Goal: Contribute content: Contribute content

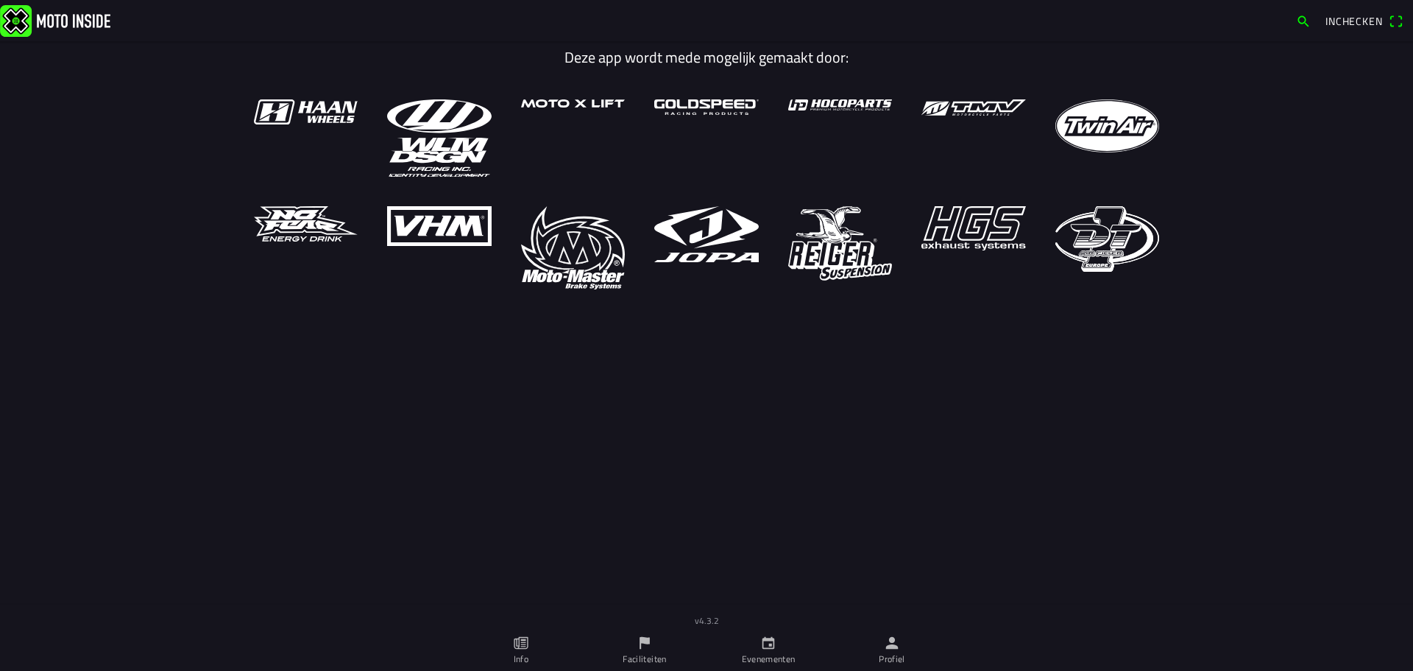
click at [654, 272] on ion-row at bounding box center [706, 194] width 935 height 190
click at [888, 643] on icon "person" at bounding box center [892, 643] width 16 height 16
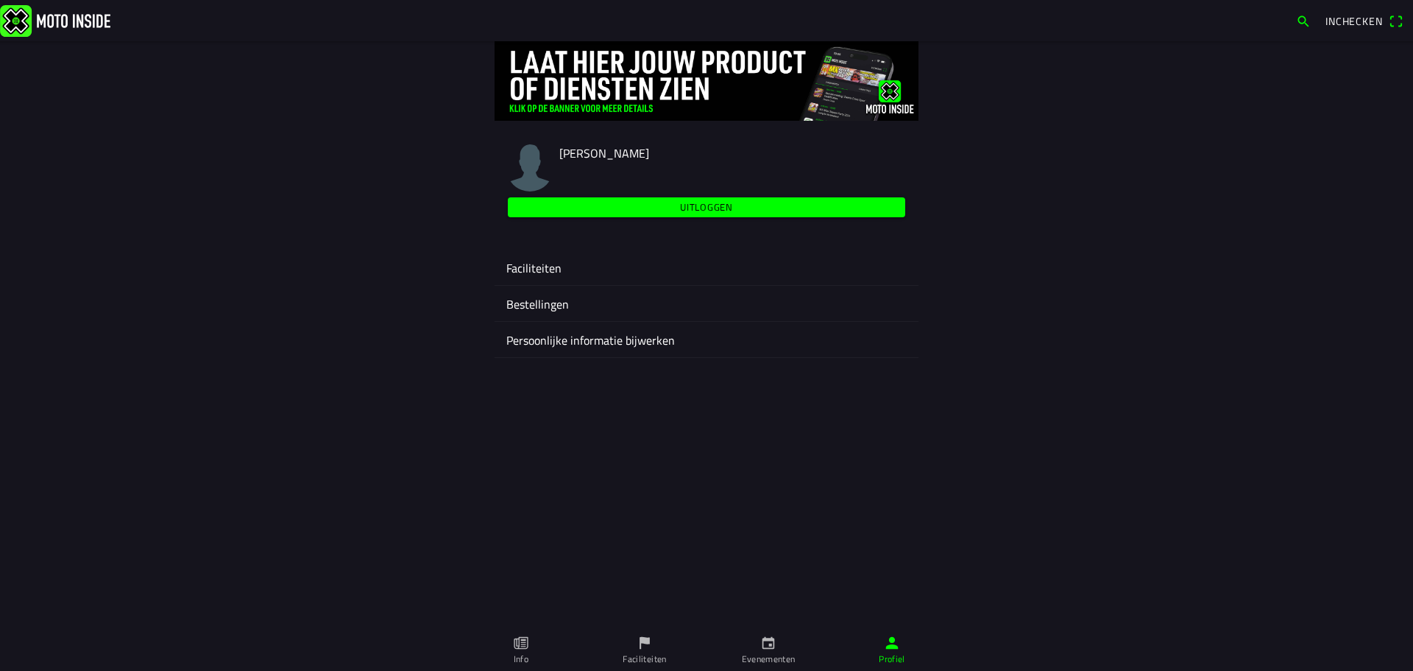
click at [548, 275] on ion-label "Faciliteiten" at bounding box center [706, 268] width 400 height 18
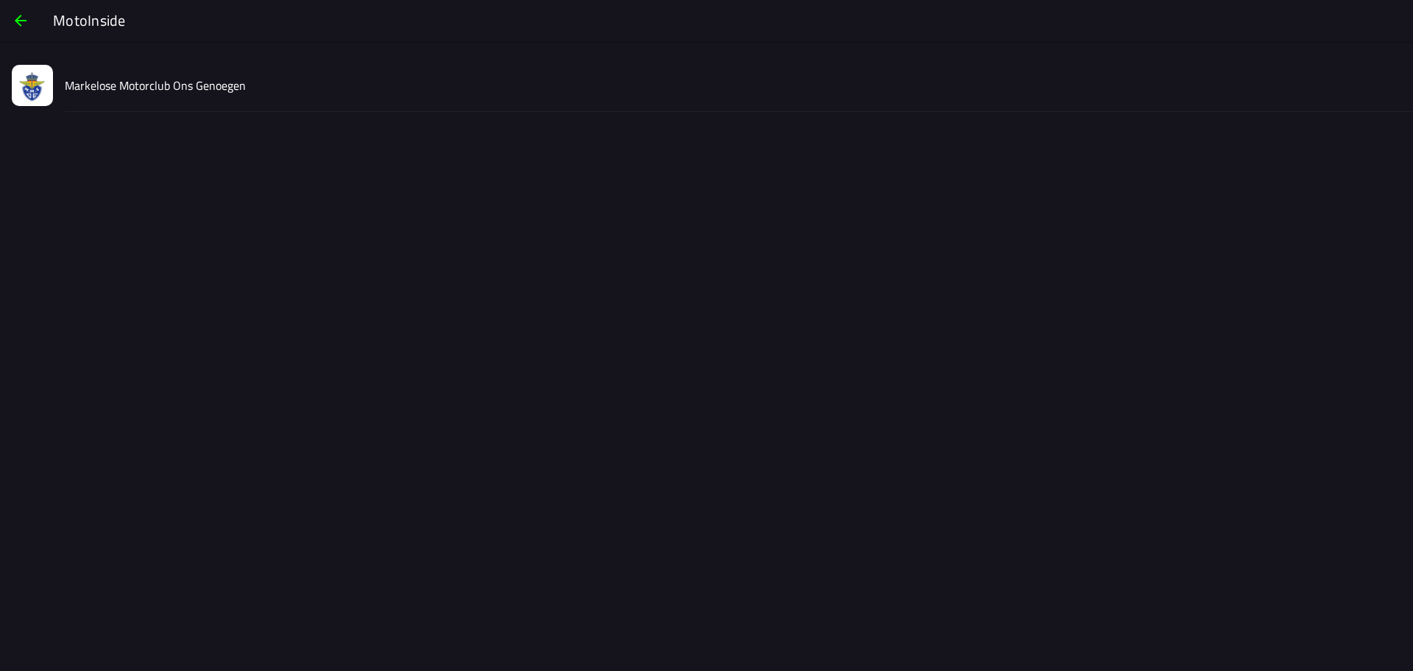
click at [0, 0] on slot "Markelose Motorclub Ons Genoegen" at bounding box center [0, 0] width 0 height 0
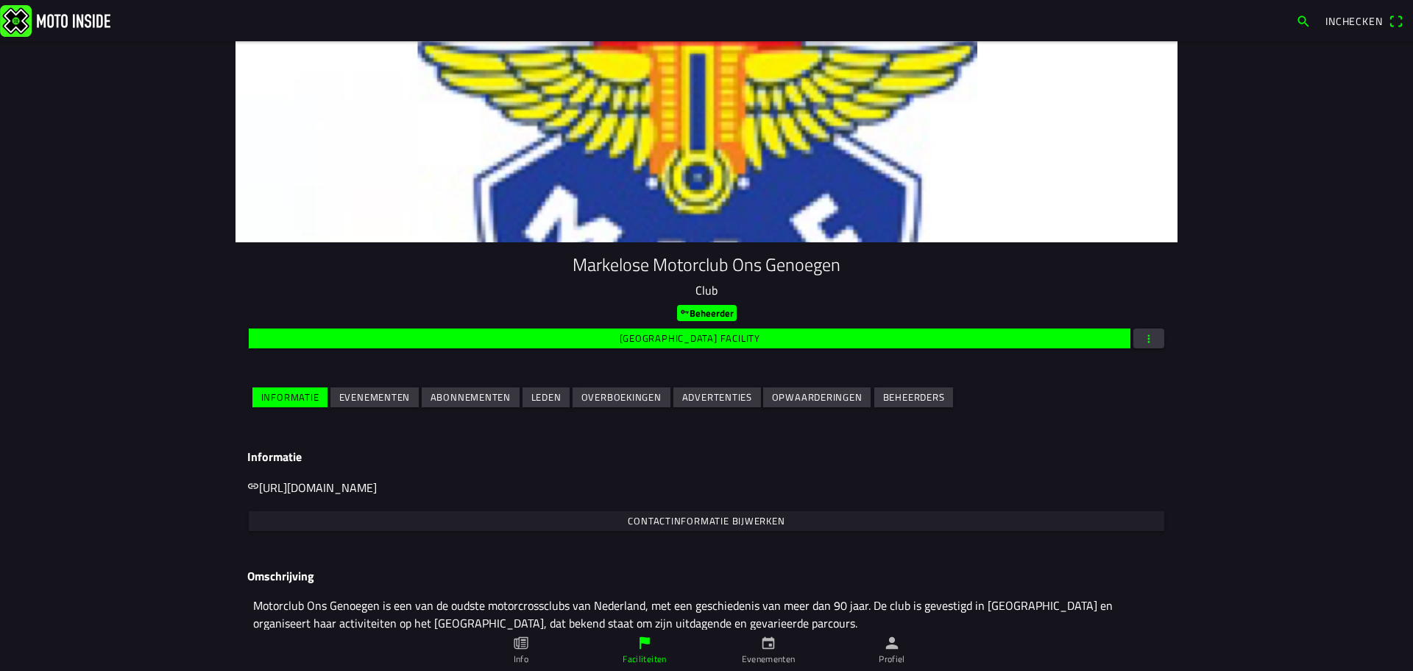
scroll to position [49, 0]
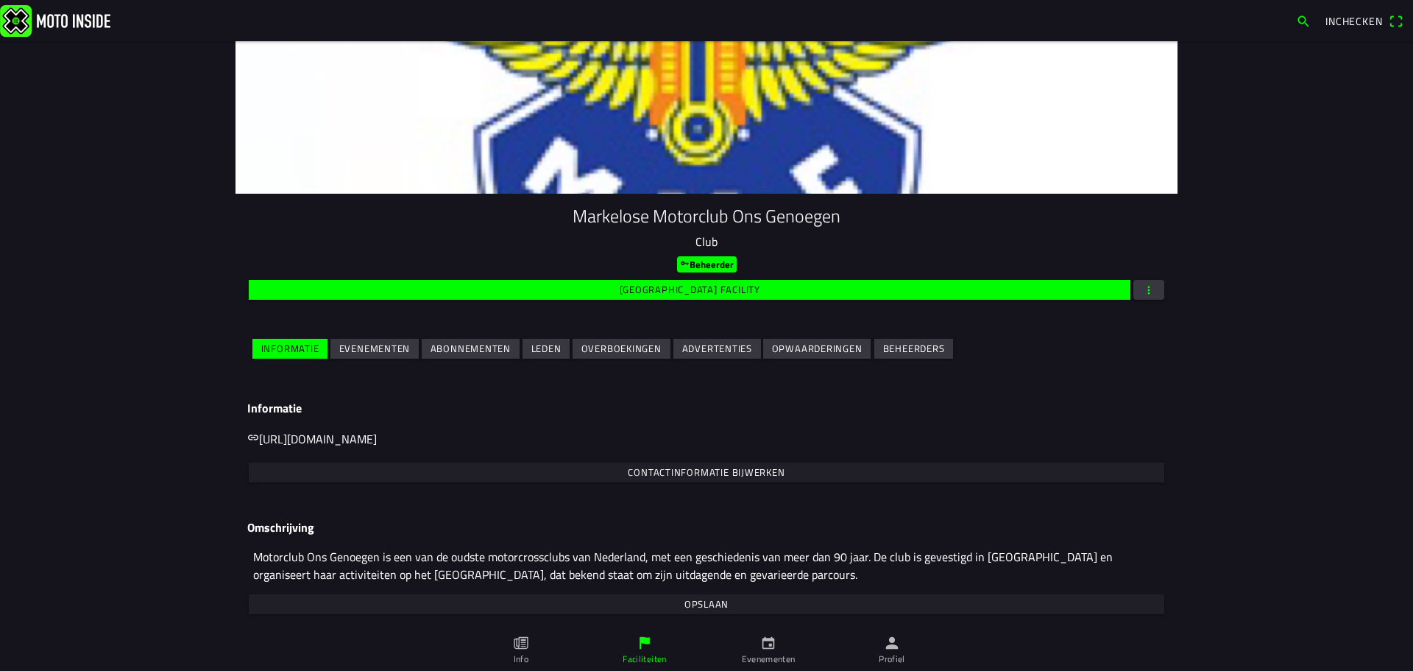
click at [0, 0] on slot "Evenementen" at bounding box center [0, 0] width 0 height 0
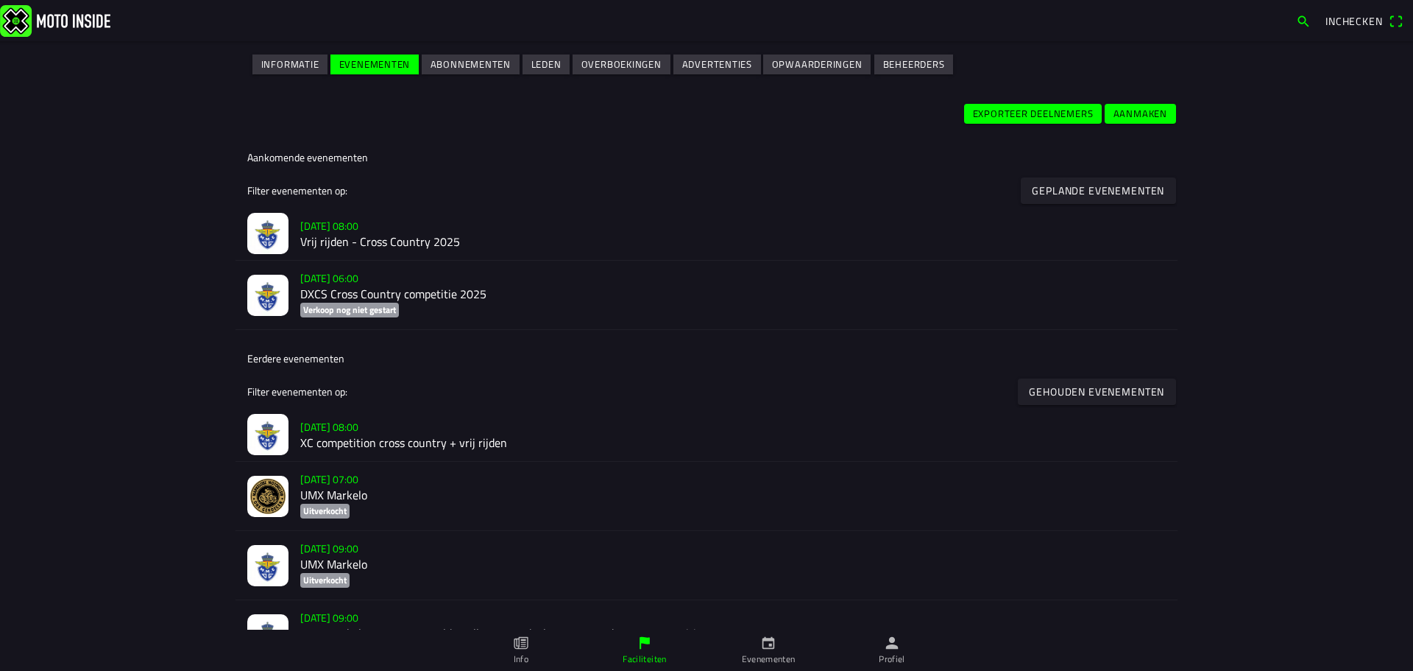
scroll to position [333, 0]
click at [313, 441] on h2 "XC competition cross country + vrij rijden" at bounding box center [733, 442] width 866 height 14
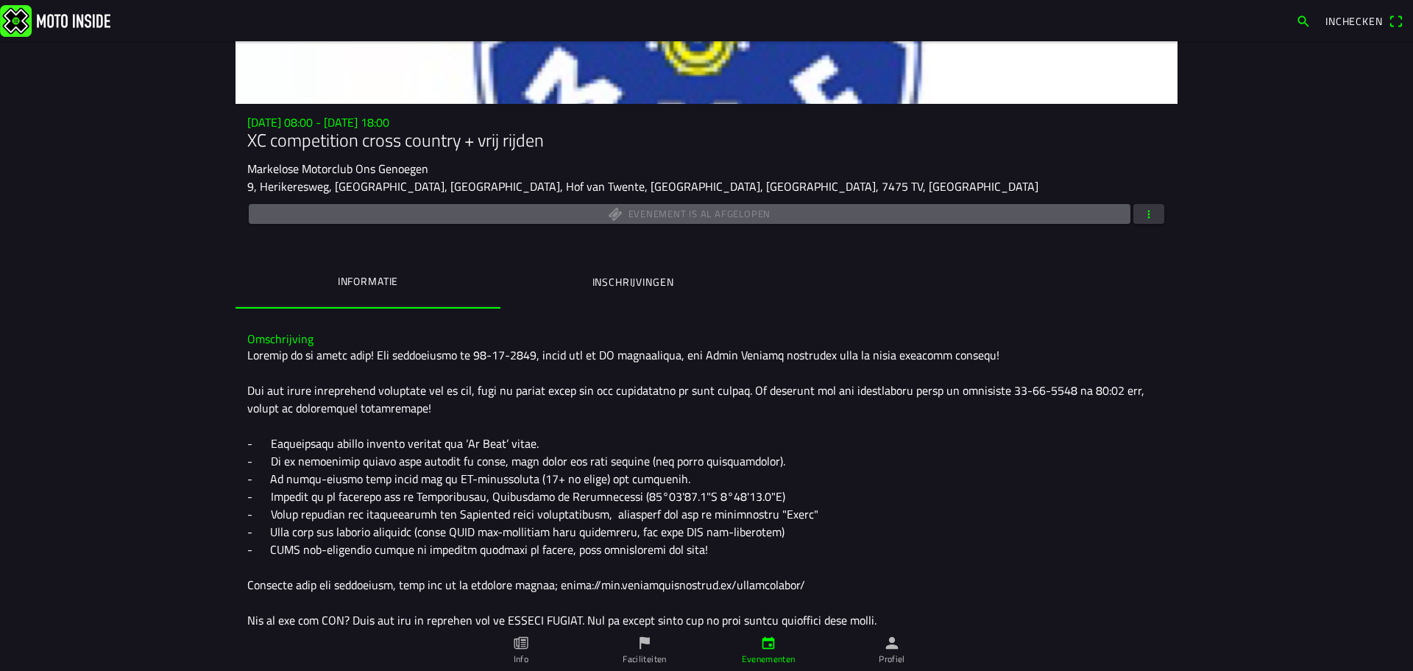
scroll to position [133, 0]
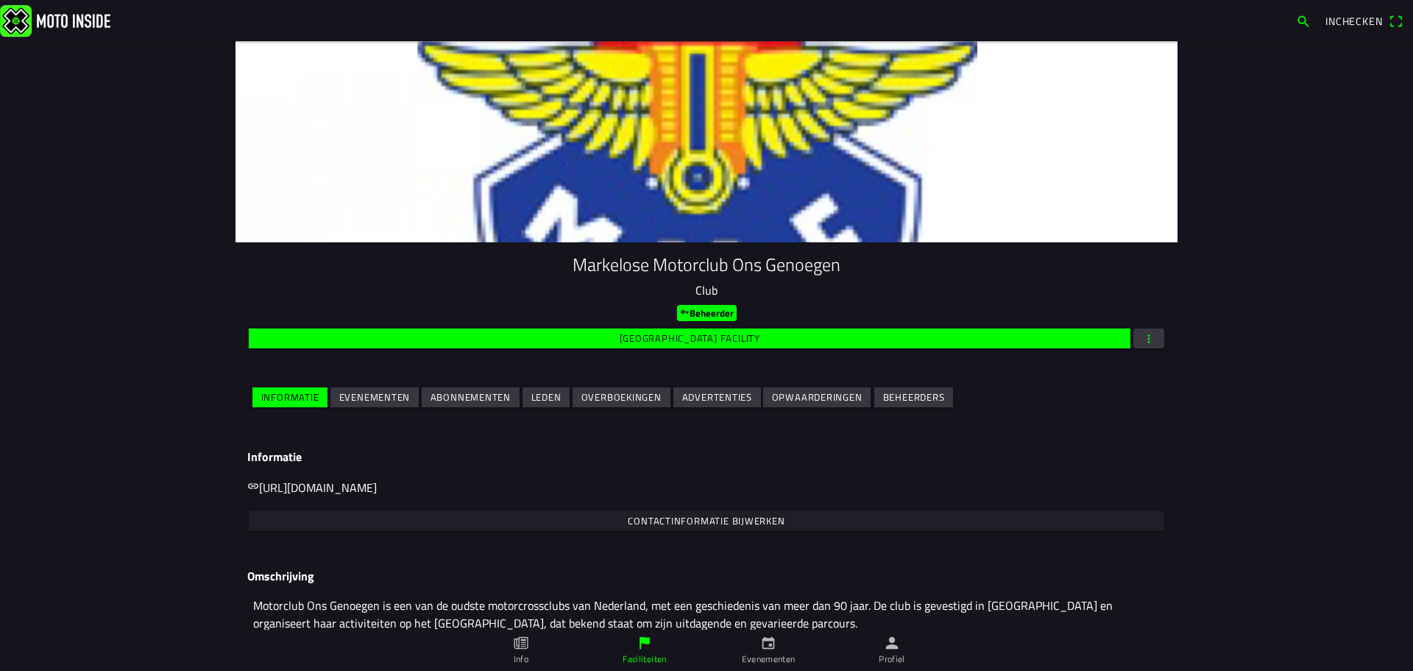
scroll to position [49, 0]
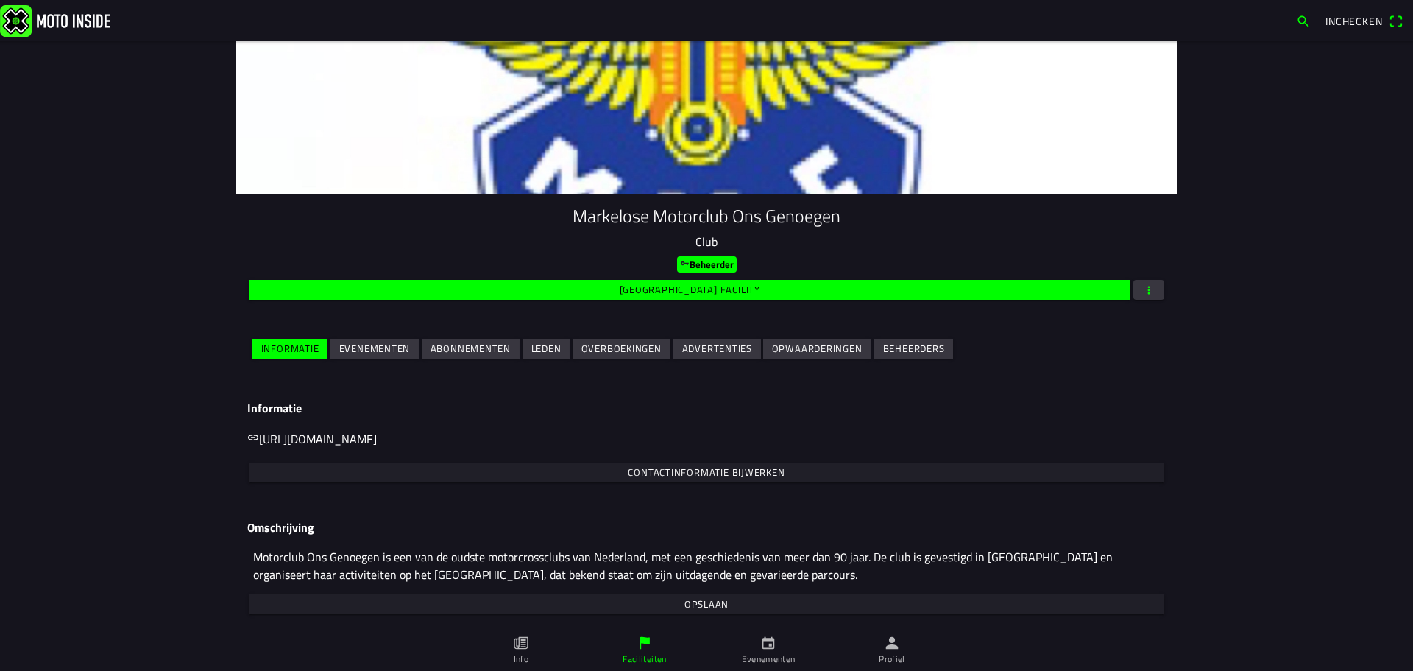
click at [0, 0] on slot "Evenementen" at bounding box center [0, 0] width 0 height 0
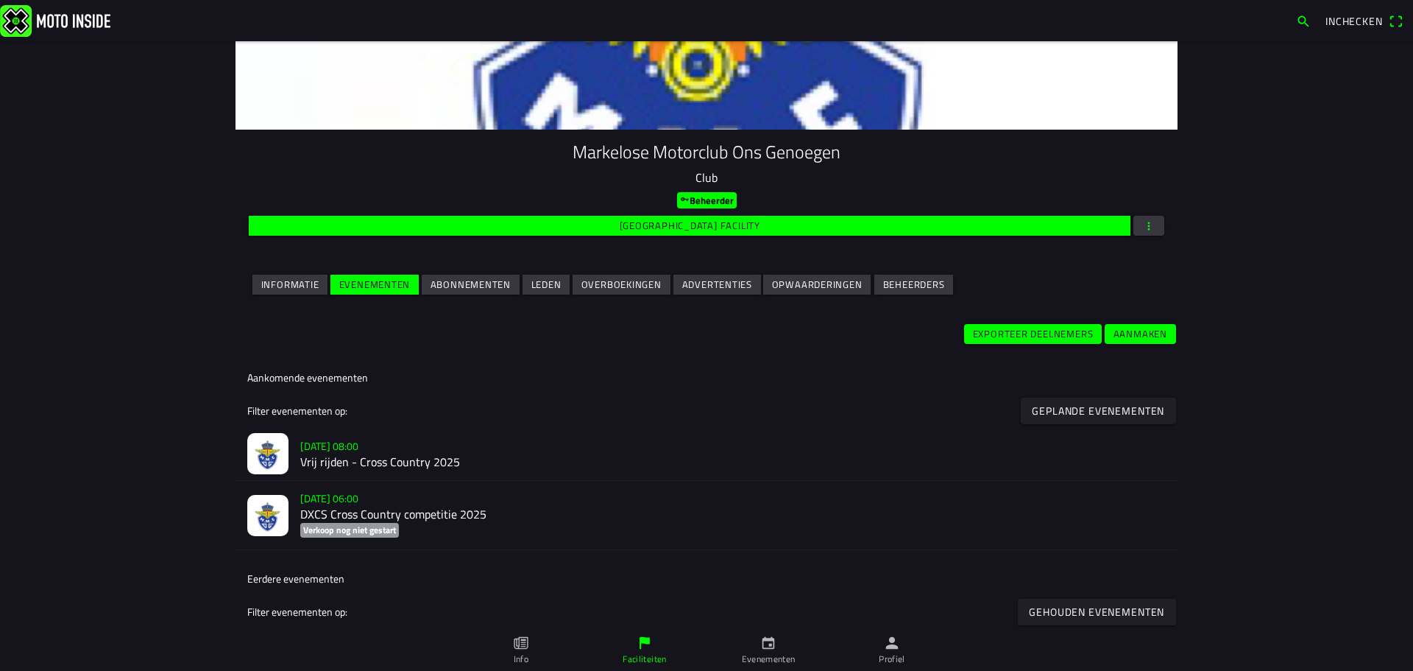
scroll to position [113, 0]
click at [366, 461] on h2 "Vrij rijden - Cross Country 2025" at bounding box center [733, 461] width 866 height 14
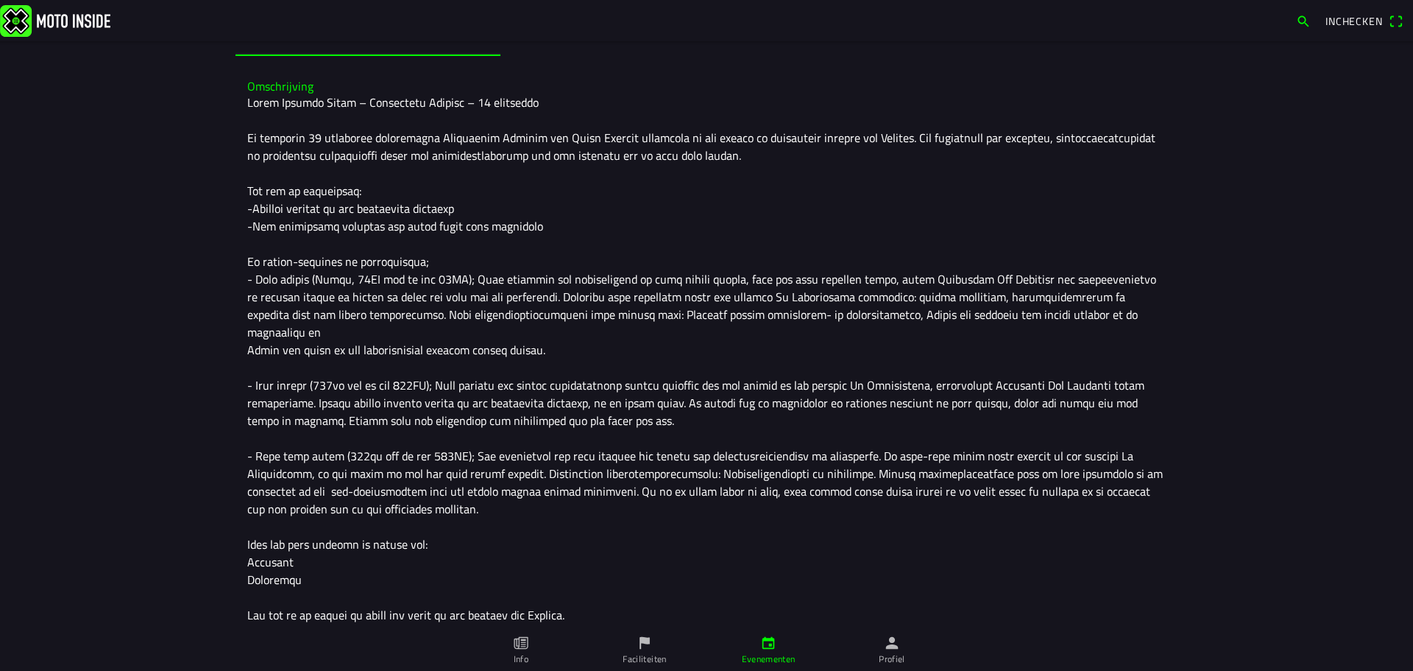
scroll to position [392, 0]
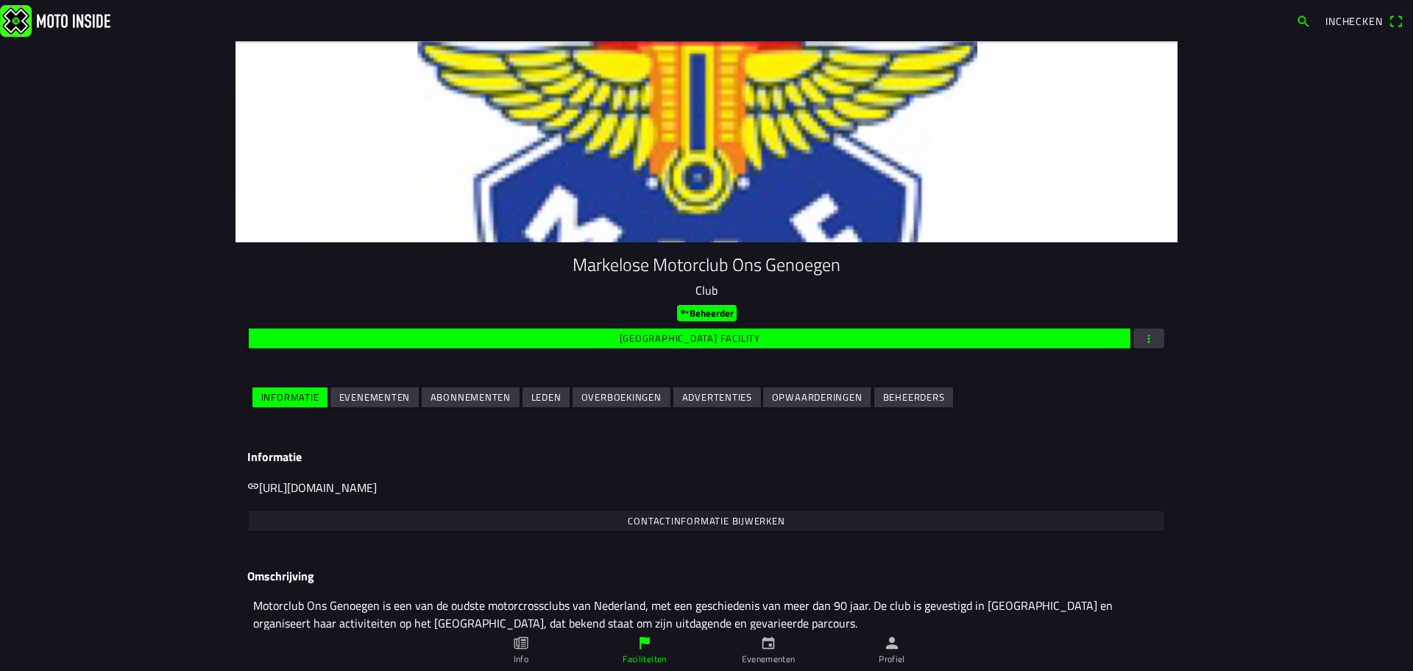
scroll to position [49, 0]
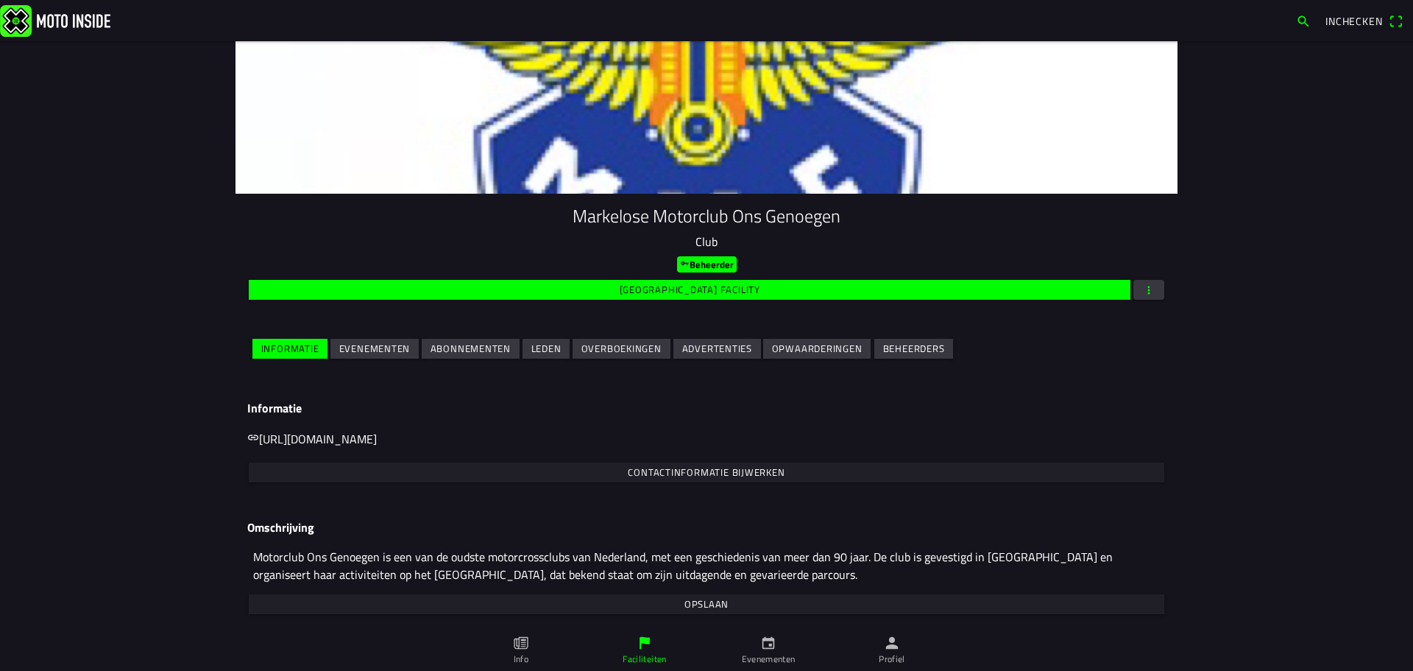
click at [0, 0] on slot "Evenementen" at bounding box center [0, 0] width 0 height 0
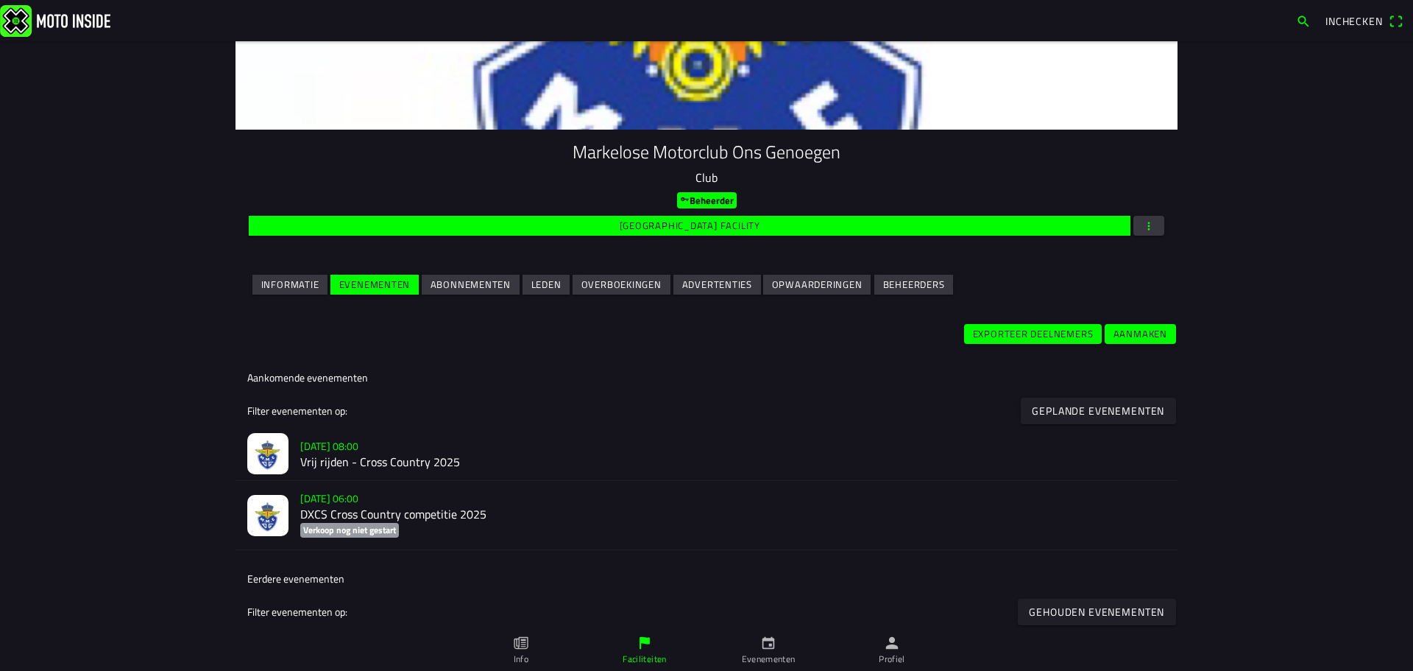
scroll to position [120, 0]
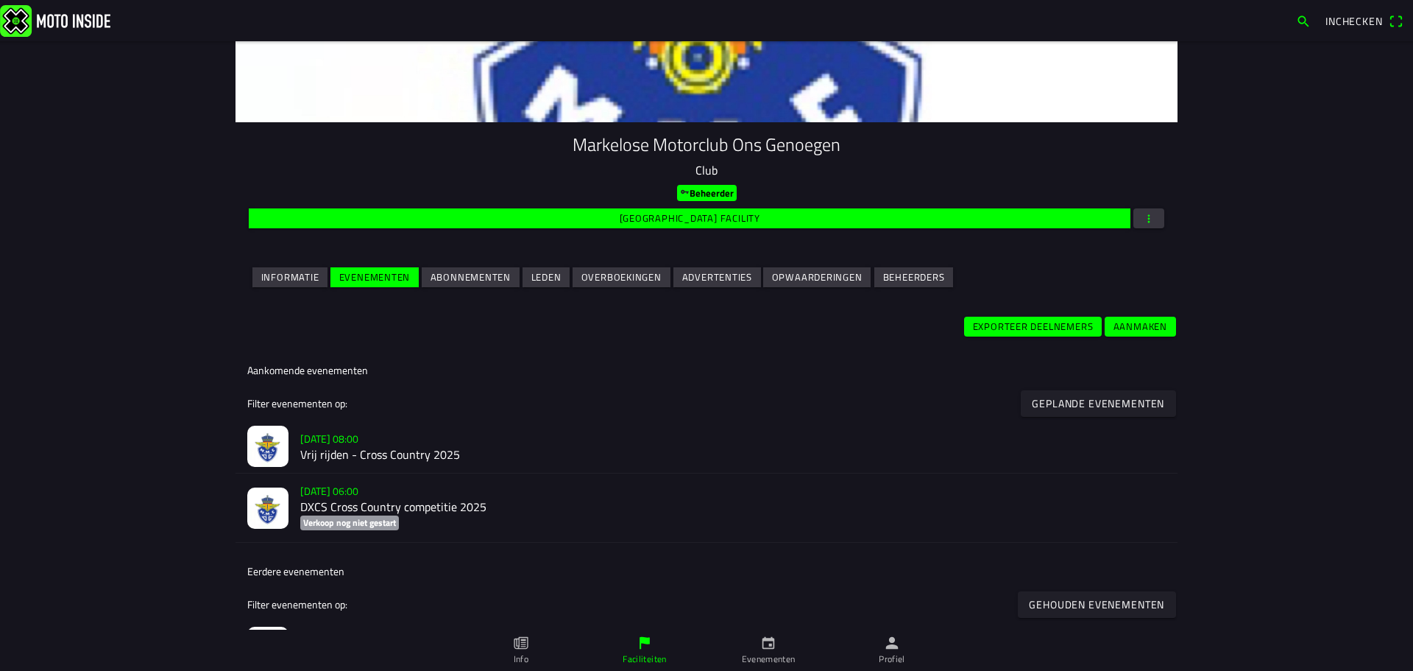
click at [319, 500] on h2 "DXCS Cross Country competitie 2025" at bounding box center [733, 507] width 866 height 14
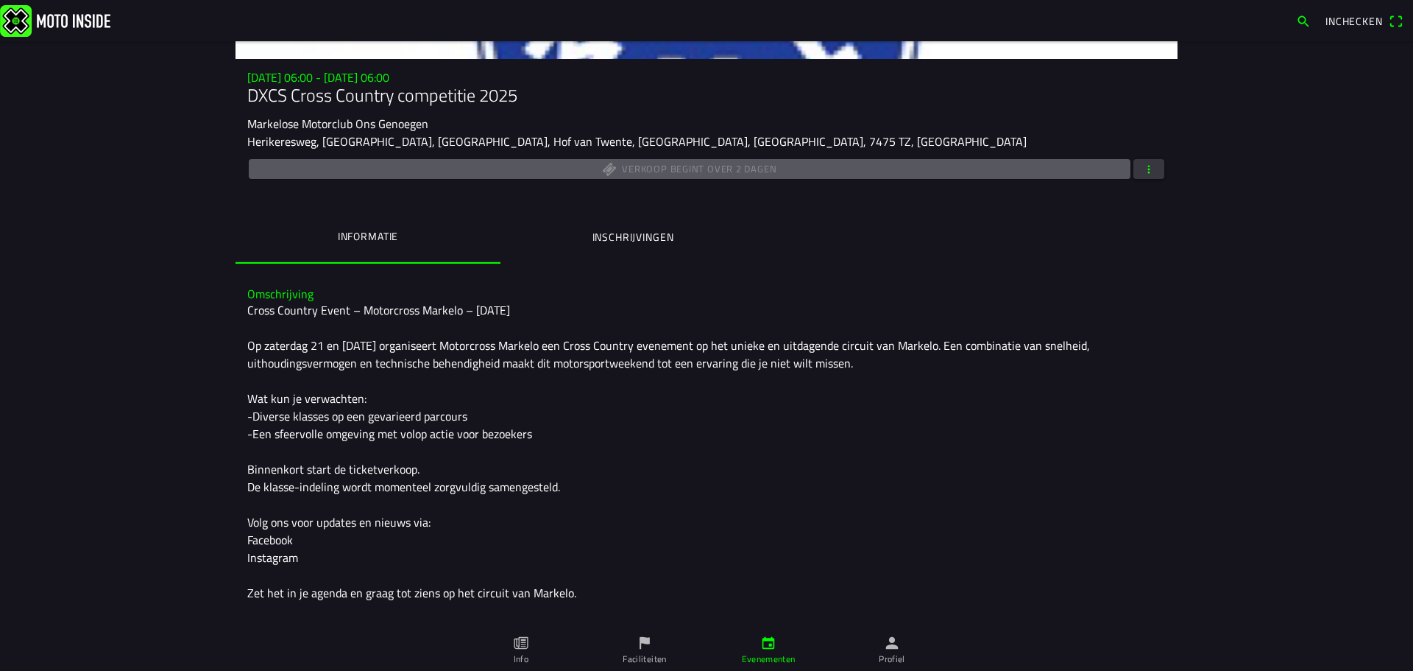
scroll to position [184, 0]
click at [1142, 170] on span "button" at bounding box center [1148, 168] width 13 height 20
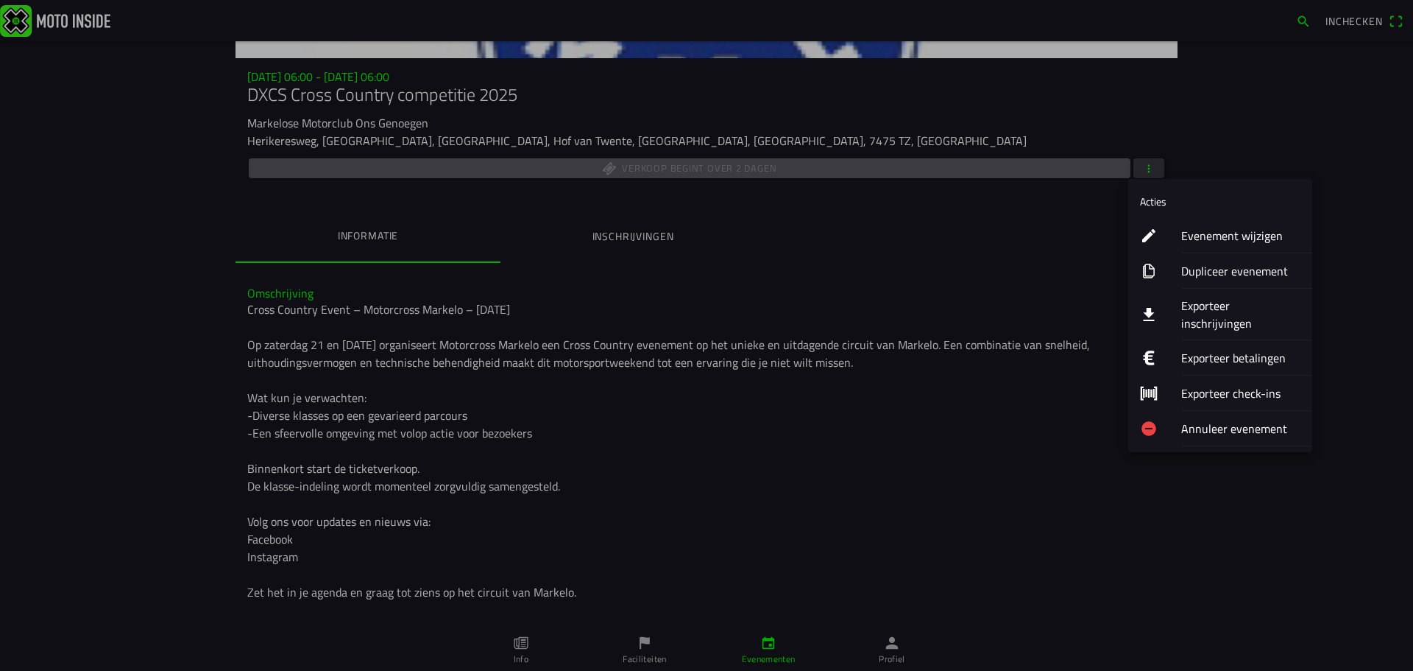
click at [1162, 230] on button "Evenement wijzigen" at bounding box center [1220, 235] width 184 height 35
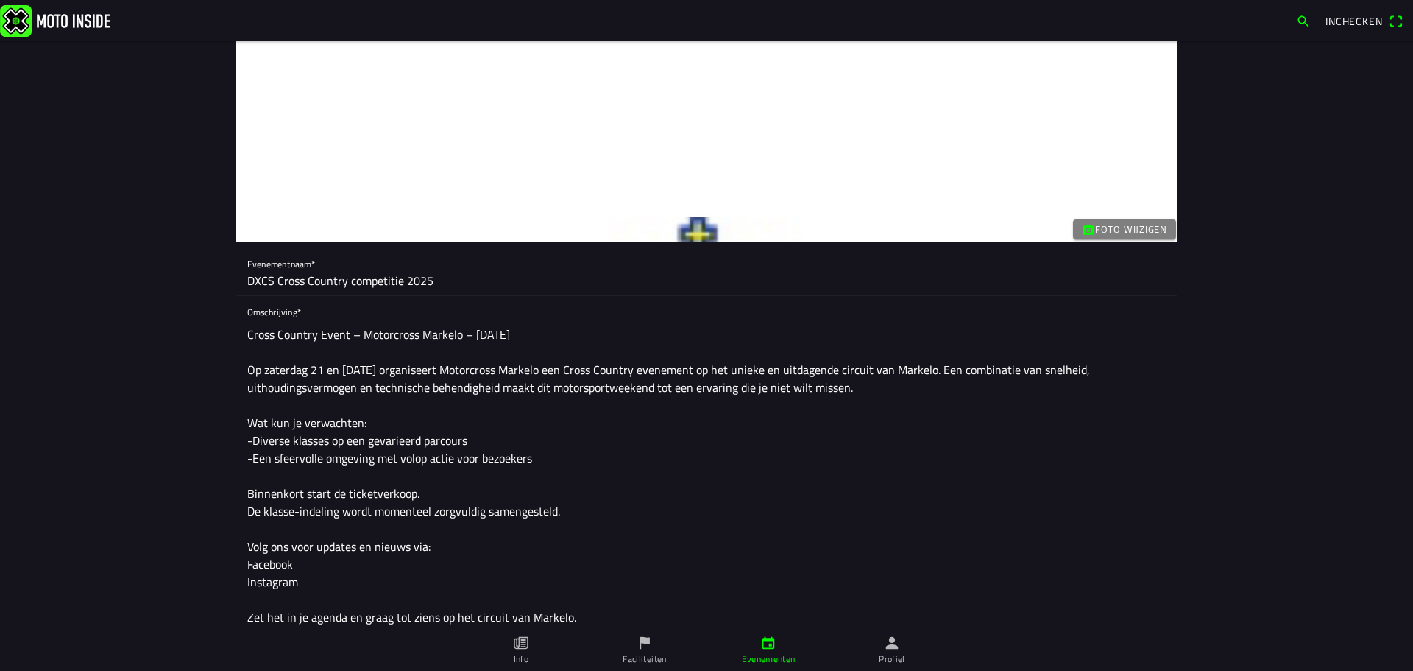
click at [262, 375] on textarea "Cross Country Event – Motorcross Markelo – [DATE] Op zaterdag 21 en [DATE] orga…" at bounding box center [706, 475] width 919 height 312
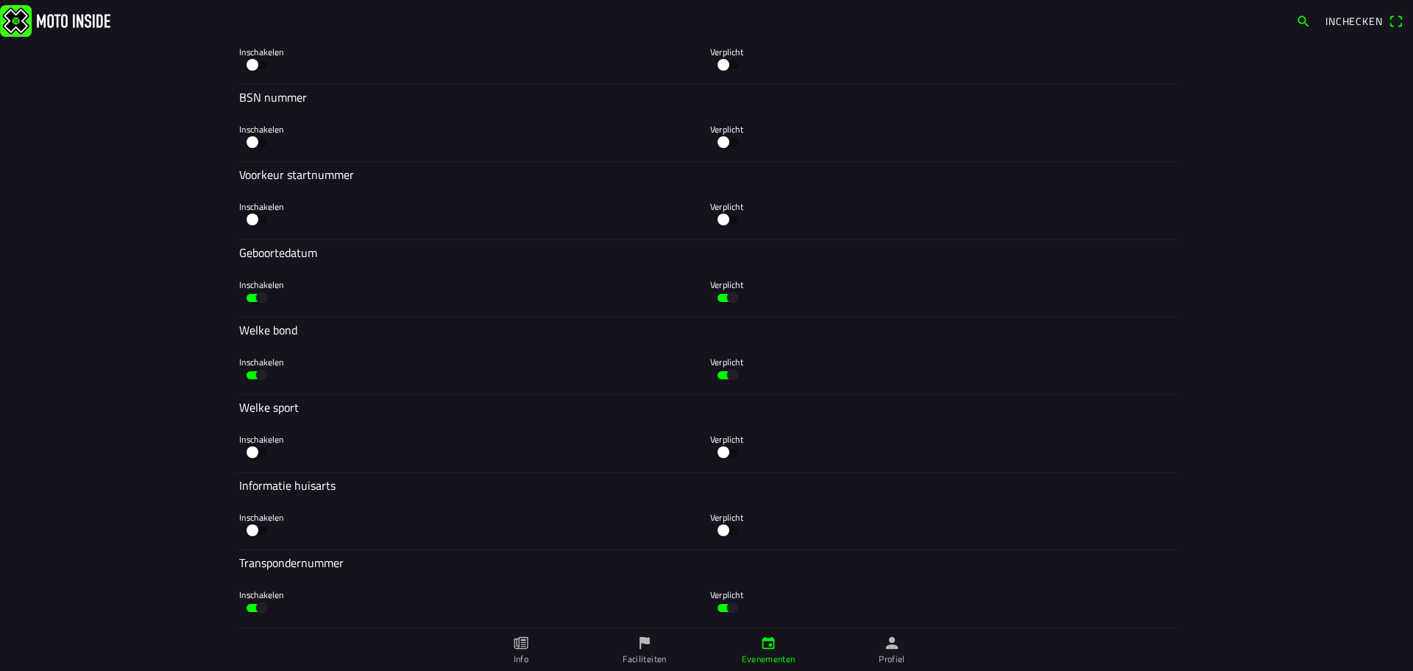
scroll to position [3123, 0]
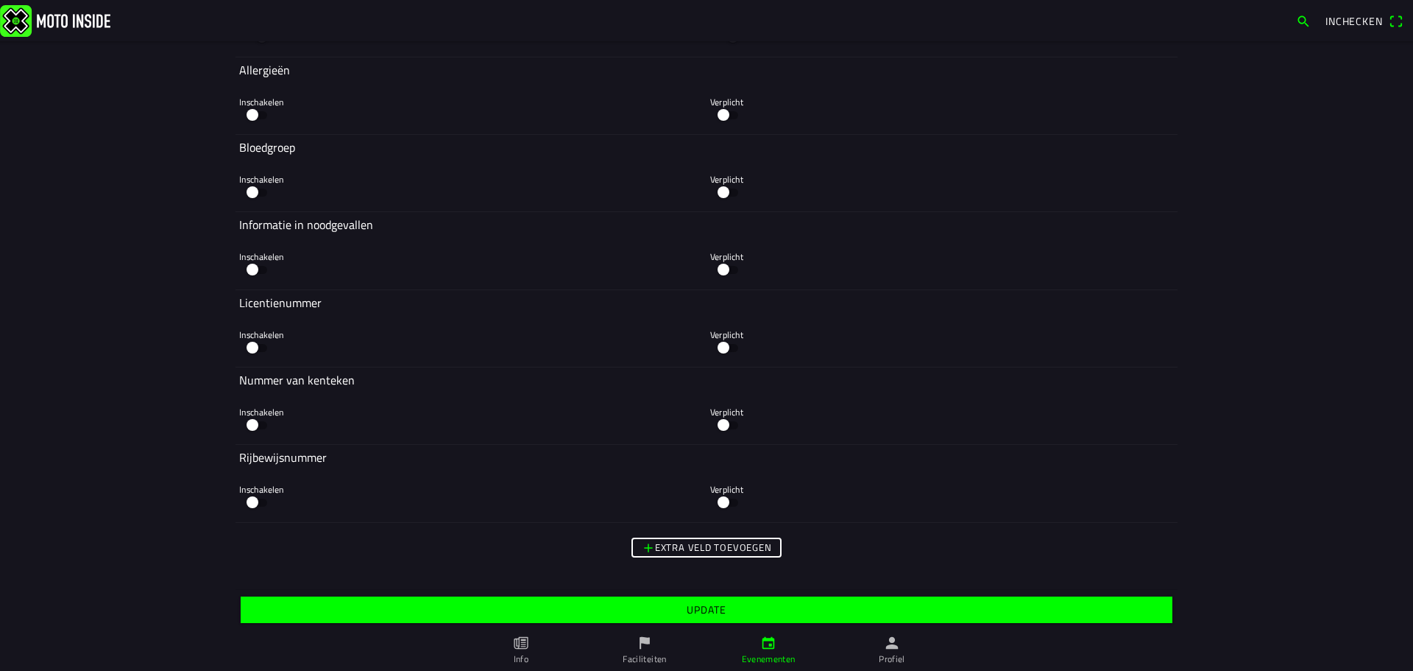
type textarea "Cross Country Event – Motorcross Markelo – [DATE] Op [DATE] organiseert Motorcr…"
click at [0, 0] on slot "Update" at bounding box center [0, 0] width 0 height 0
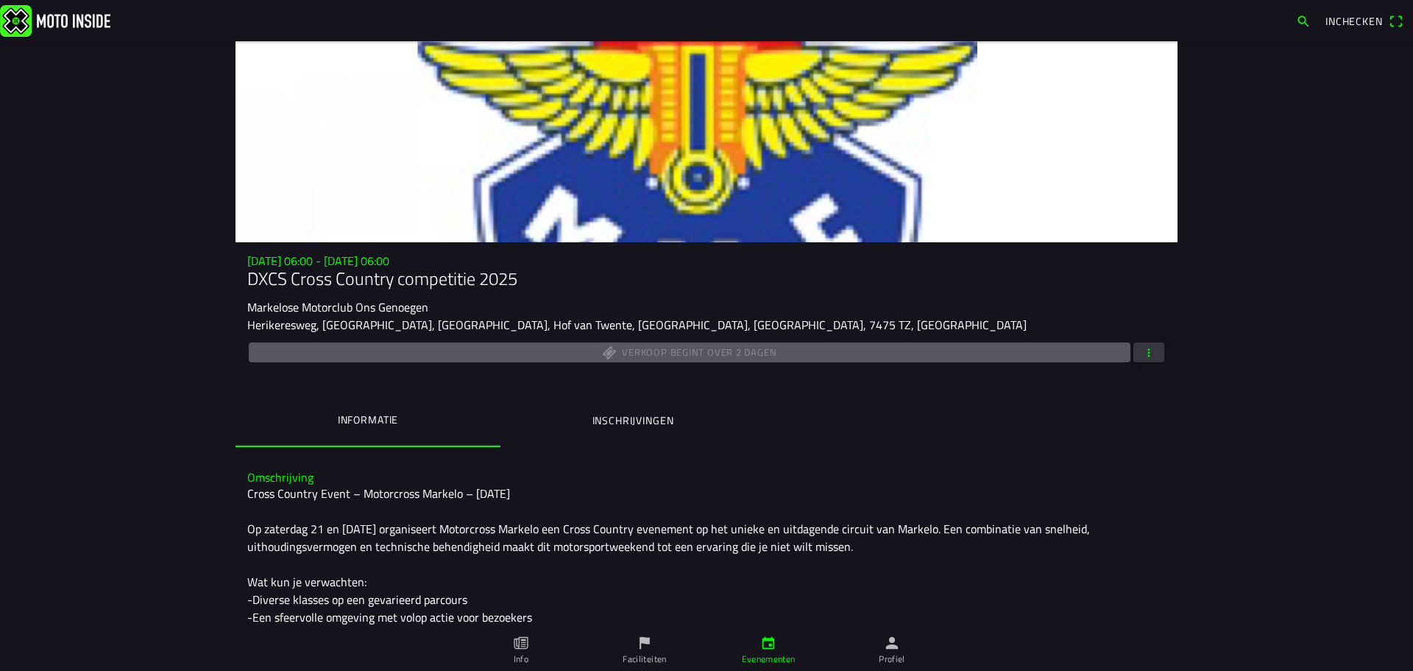
scroll to position [234, 0]
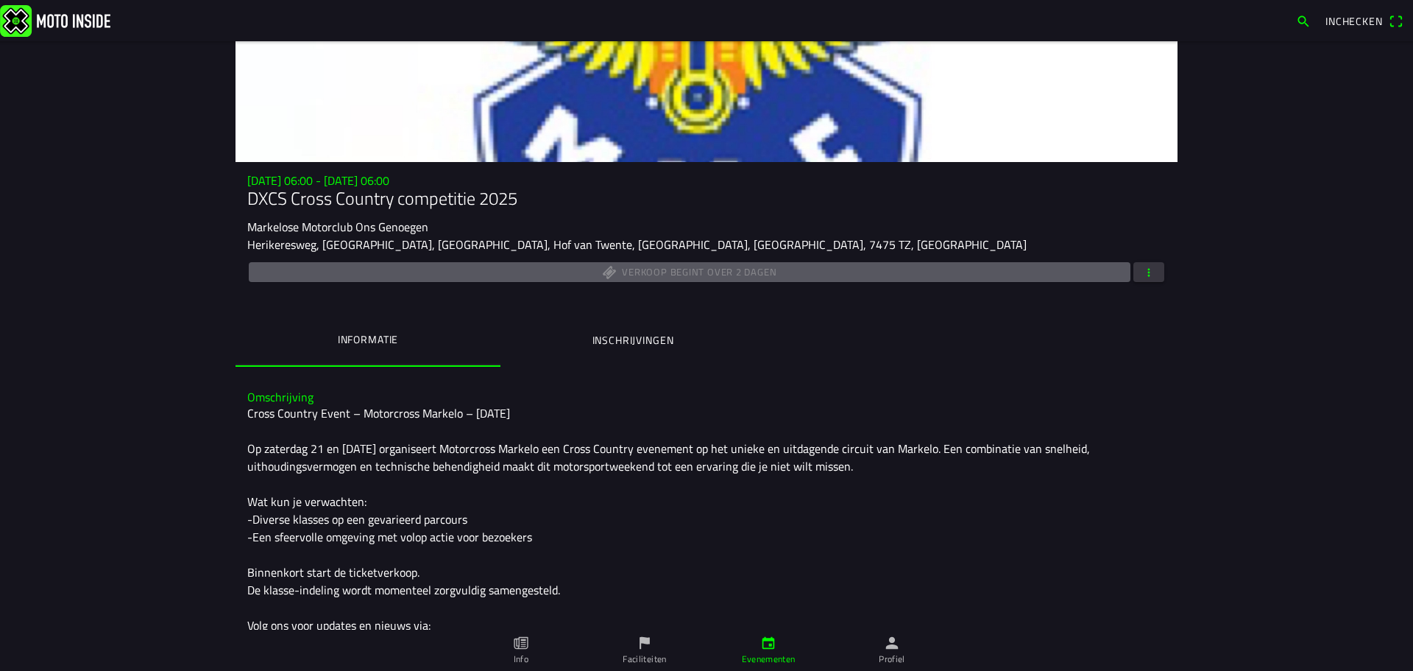
scroll to position [81, 0]
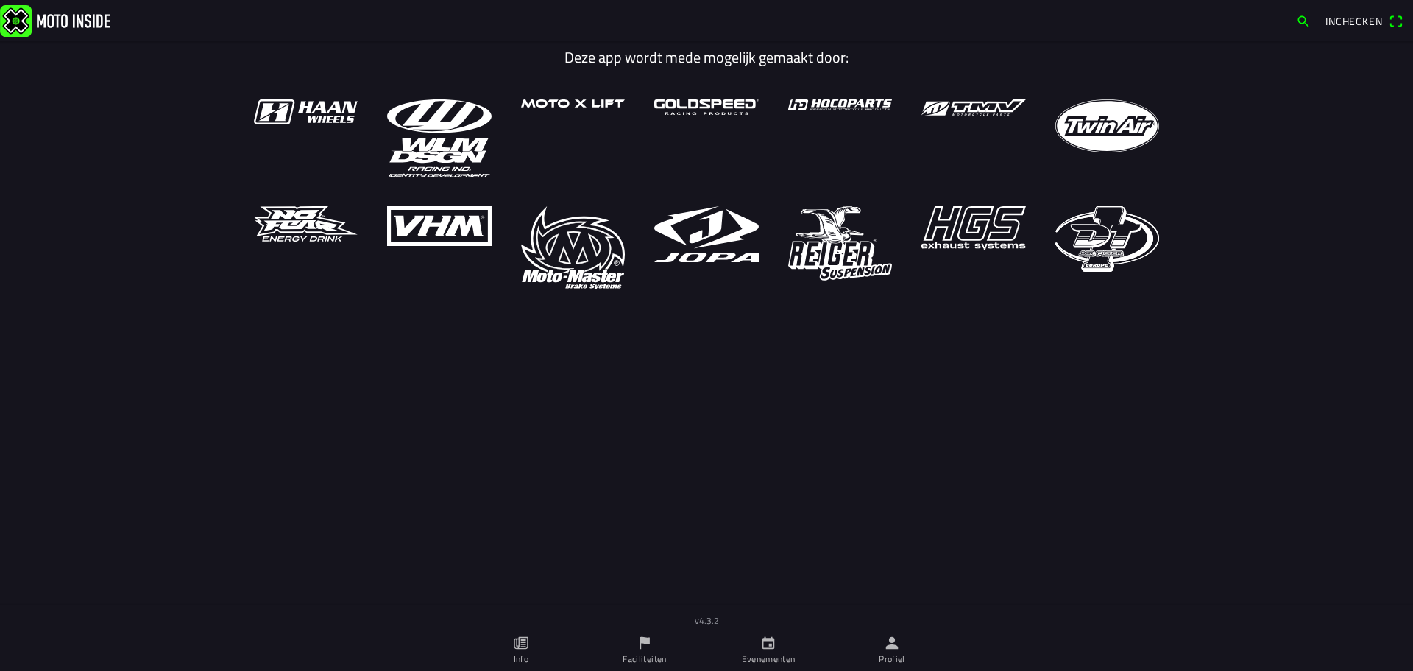
click at [880, 640] on link "Profiel" at bounding box center [892, 649] width 124 height 41
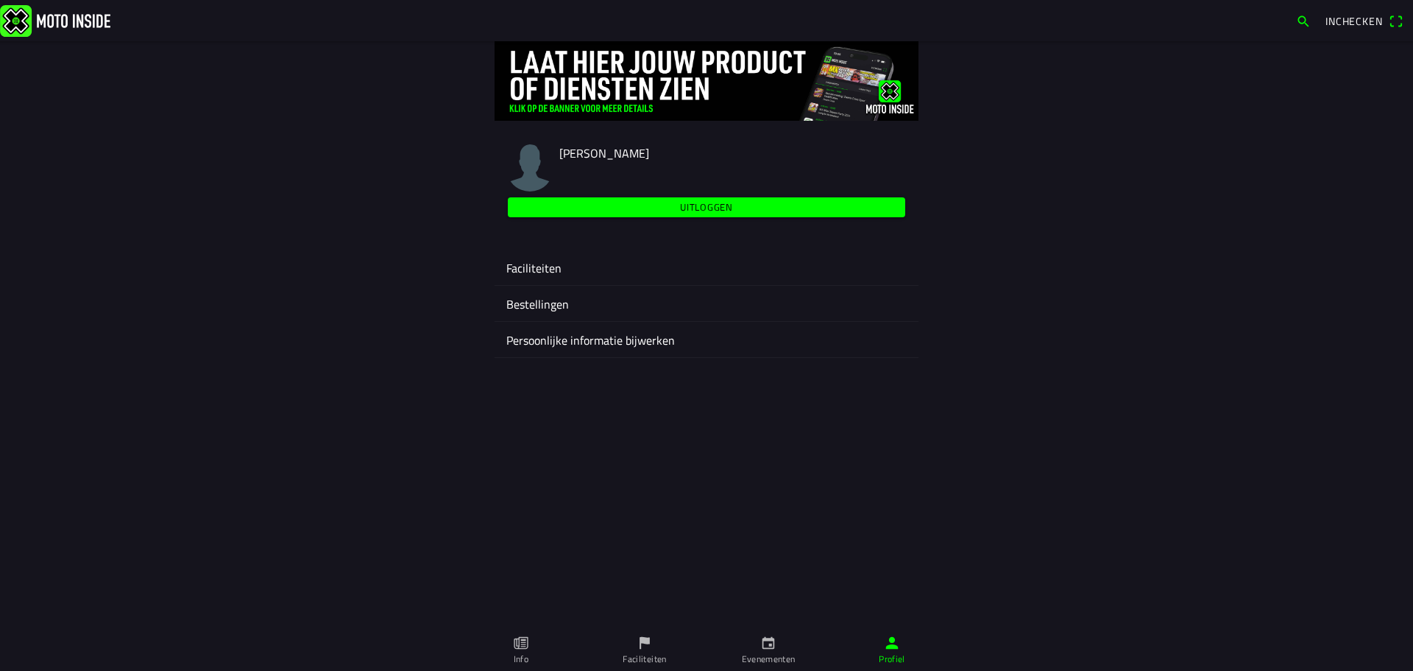
click at [642, 632] on link "Faciliteiten" at bounding box center [645, 649] width 124 height 41
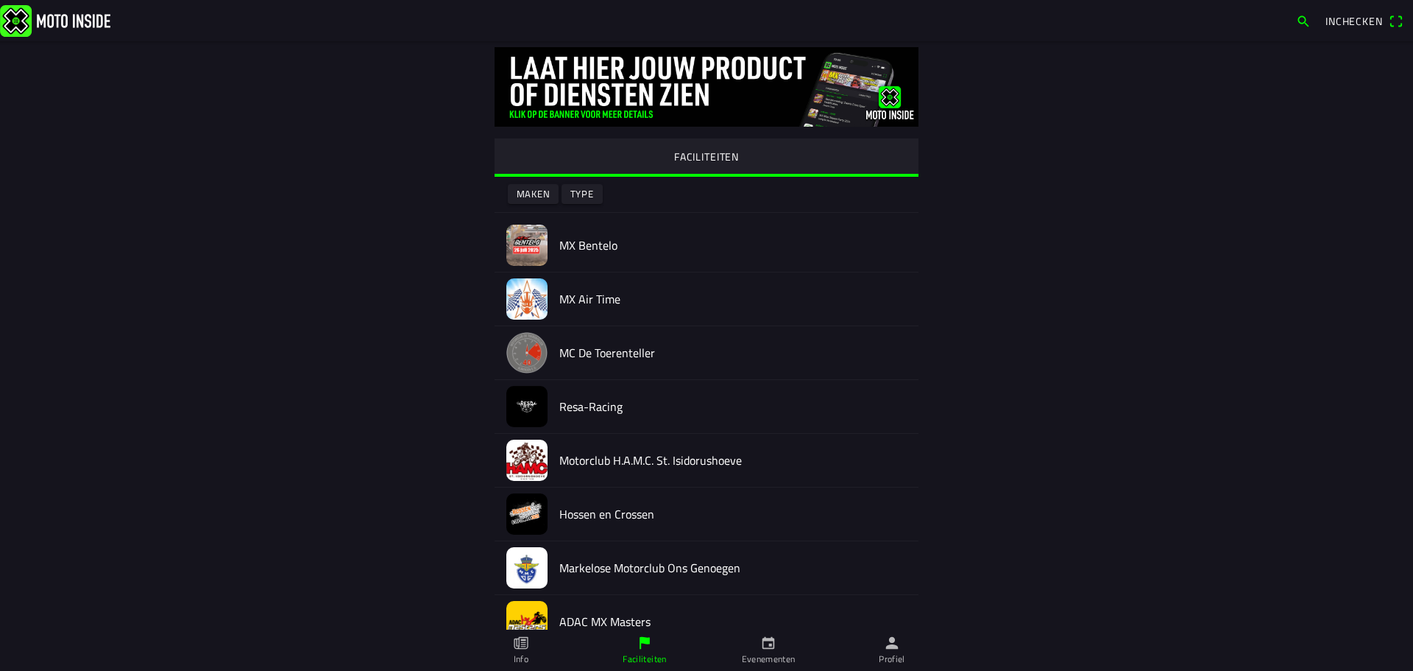
click at [615, 572] on h2 "Markelose Motorclub Ons Genoegen" at bounding box center [732, 568] width 347 height 14
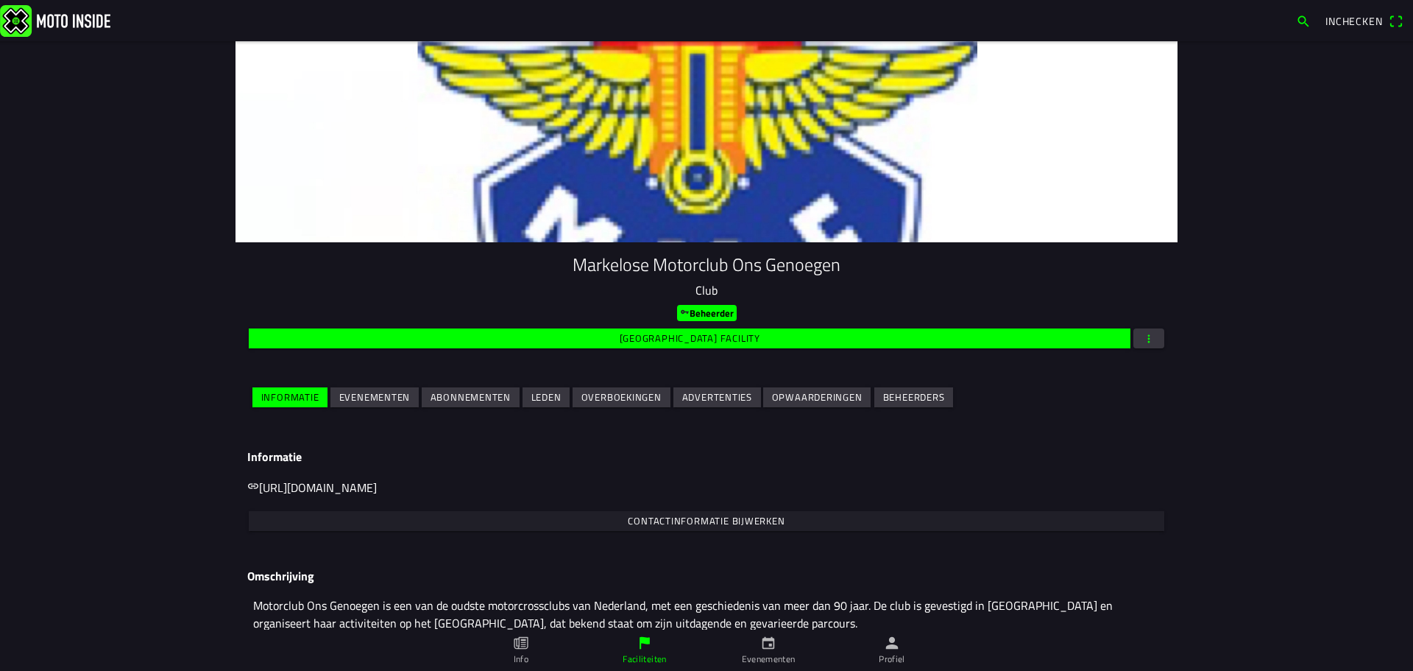
click at [595, 562] on div "Omschrijving Motorclub Ons Genoegen is een van de oudste motorcrossclubs van Ne…" at bounding box center [707, 617] width 942 height 120
click at [0, 0] on slot "Evenementen" at bounding box center [0, 0] width 0 height 0
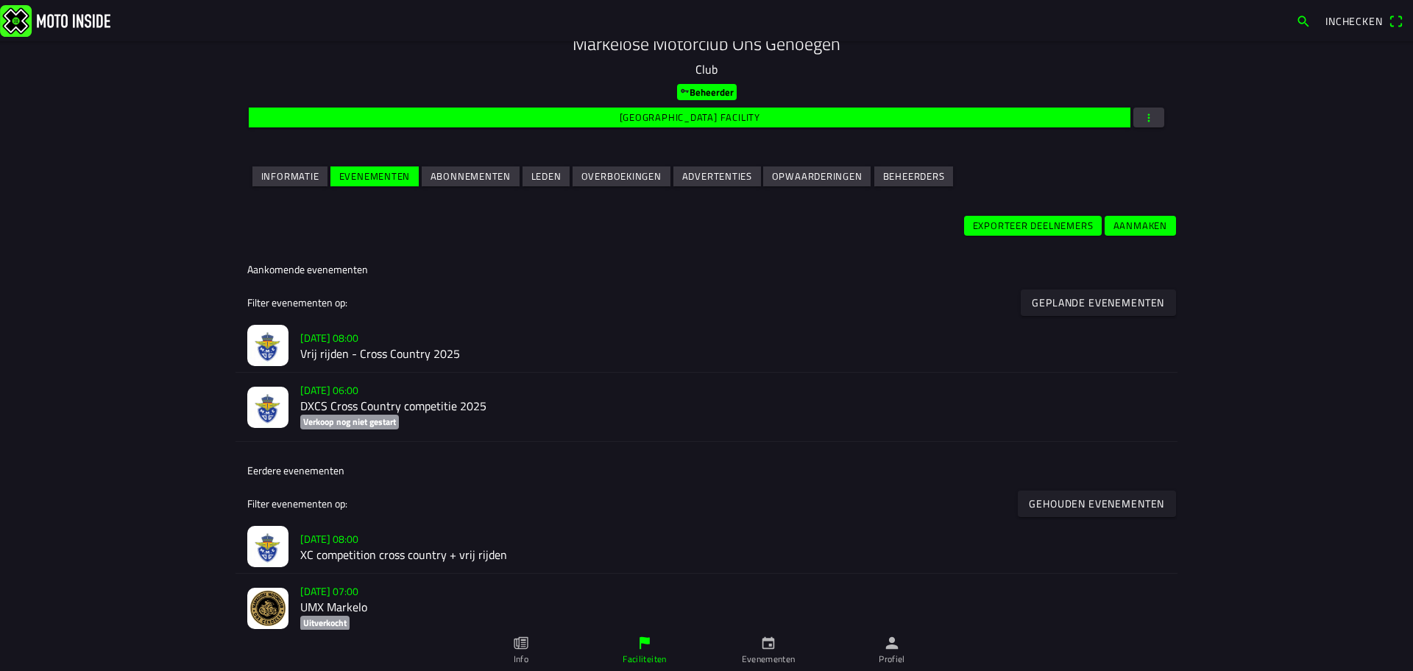
scroll to position [227, 0]
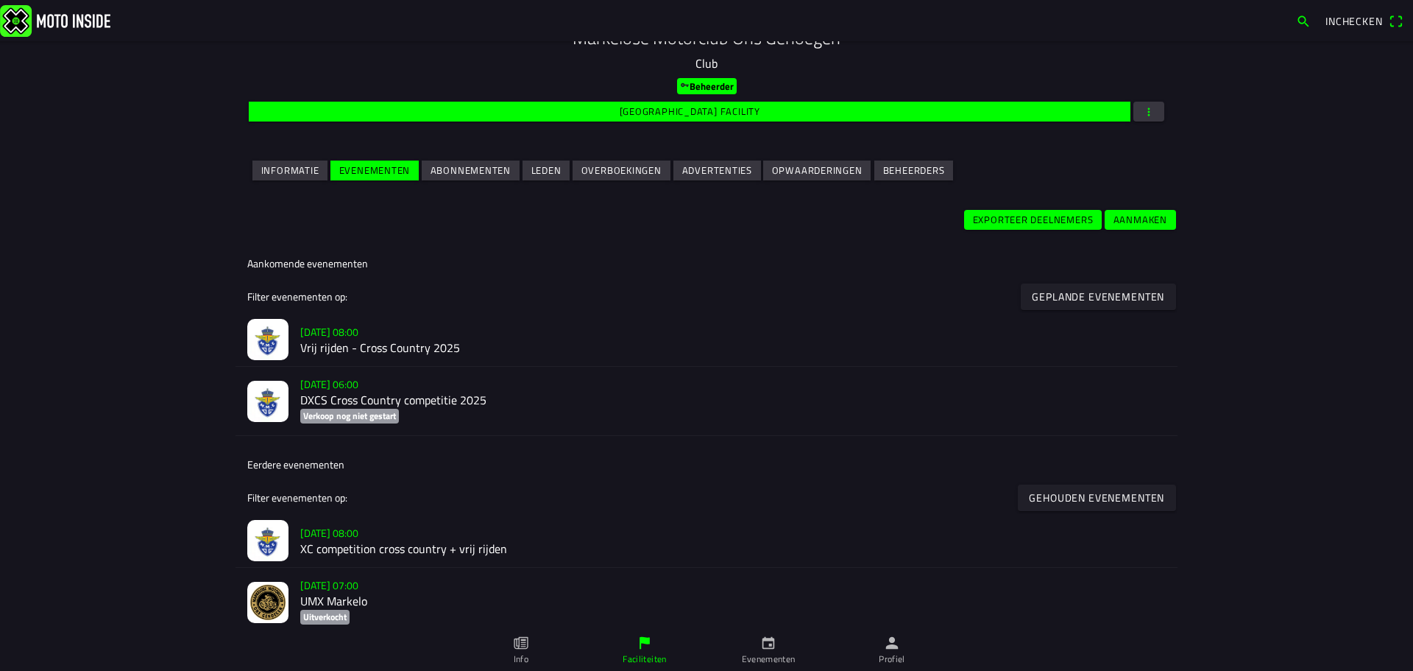
click at [0, 0] on slot "[DATE] 06:00" at bounding box center [0, 0] width 0 height 0
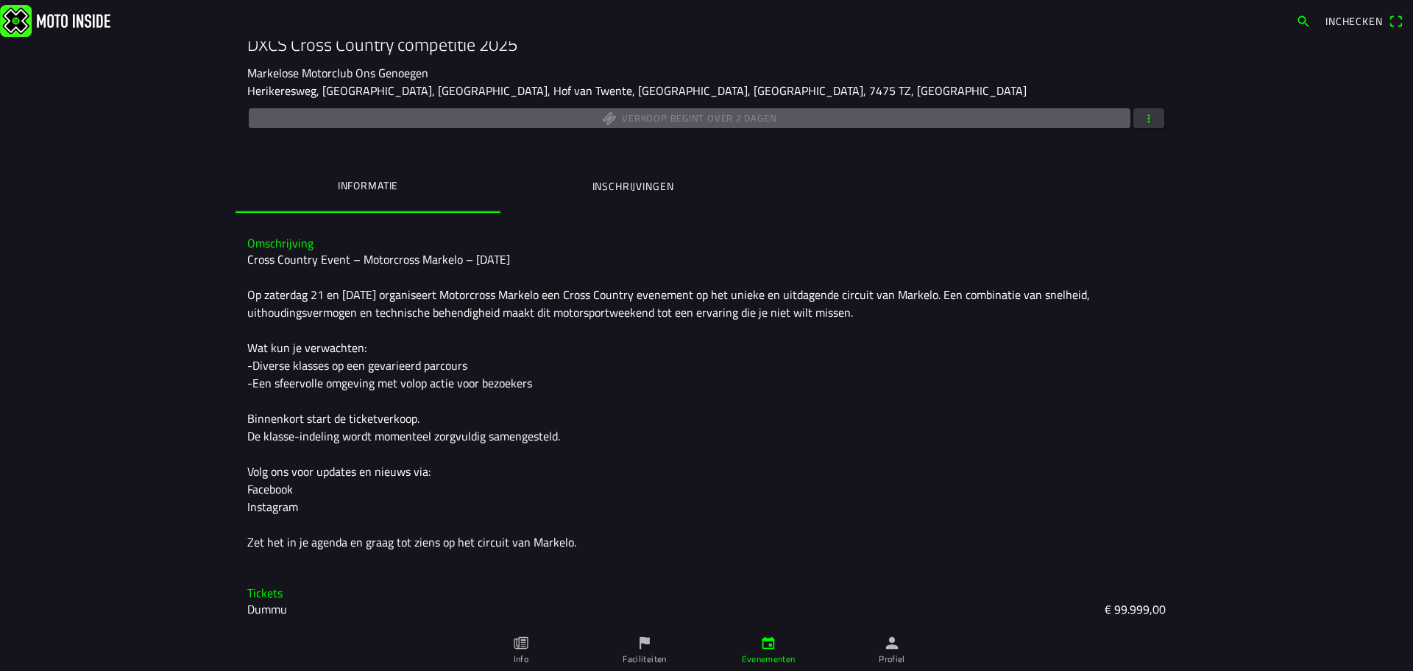
scroll to position [202, 0]
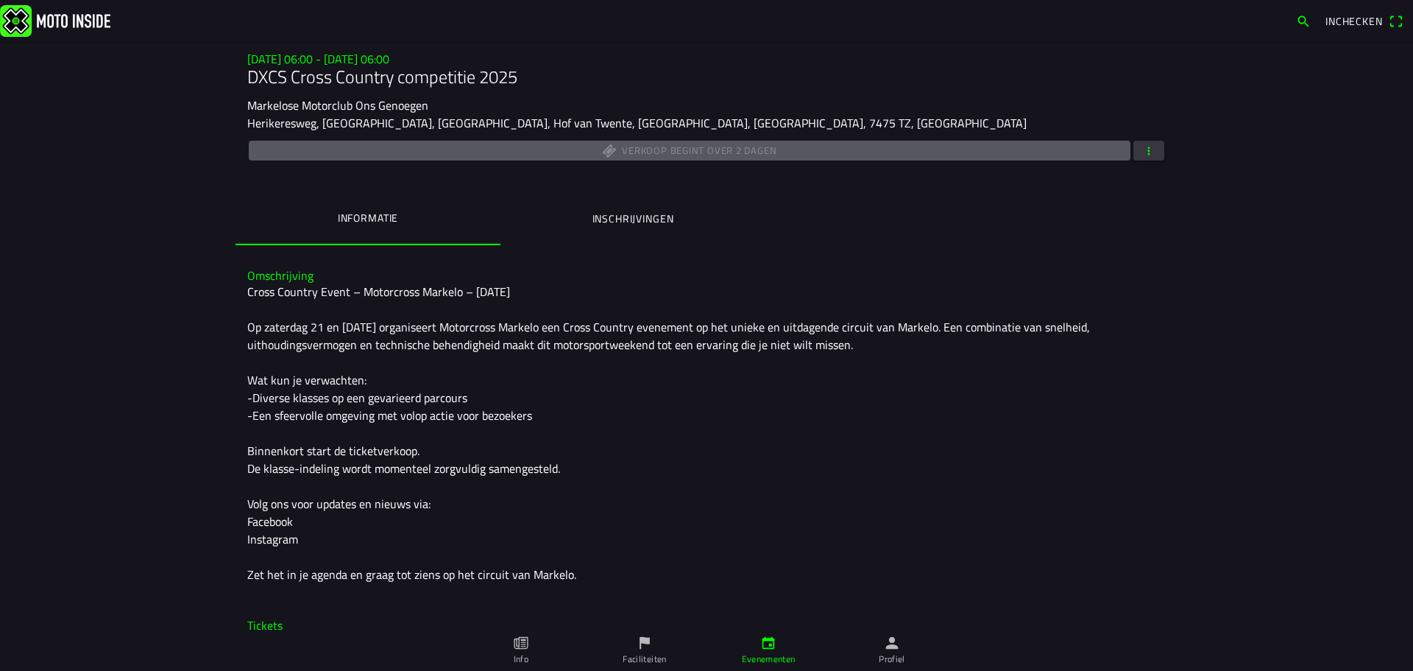
click at [1144, 155] on span "button" at bounding box center [1148, 151] width 13 height 20
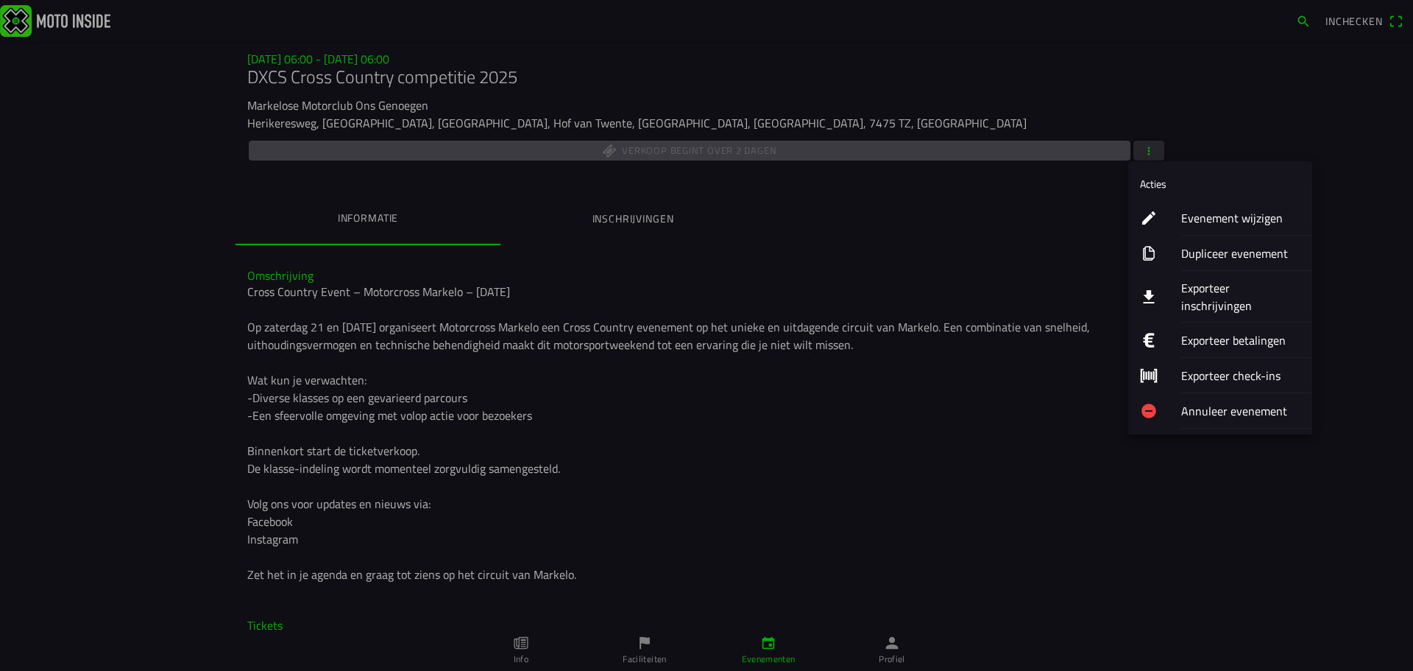
click at [1168, 218] on button "Evenement wijzigen" at bounding box center [1220, 217] width 184 height 35
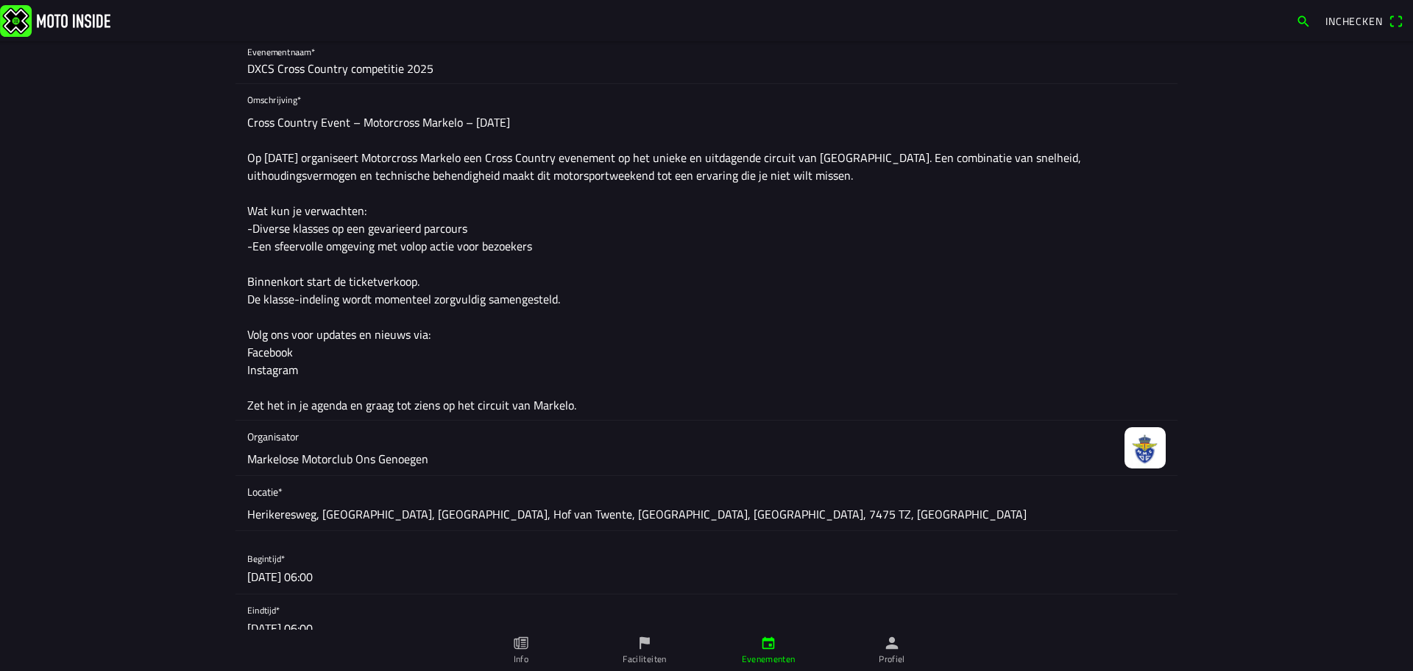
scroll to position [213, 0]
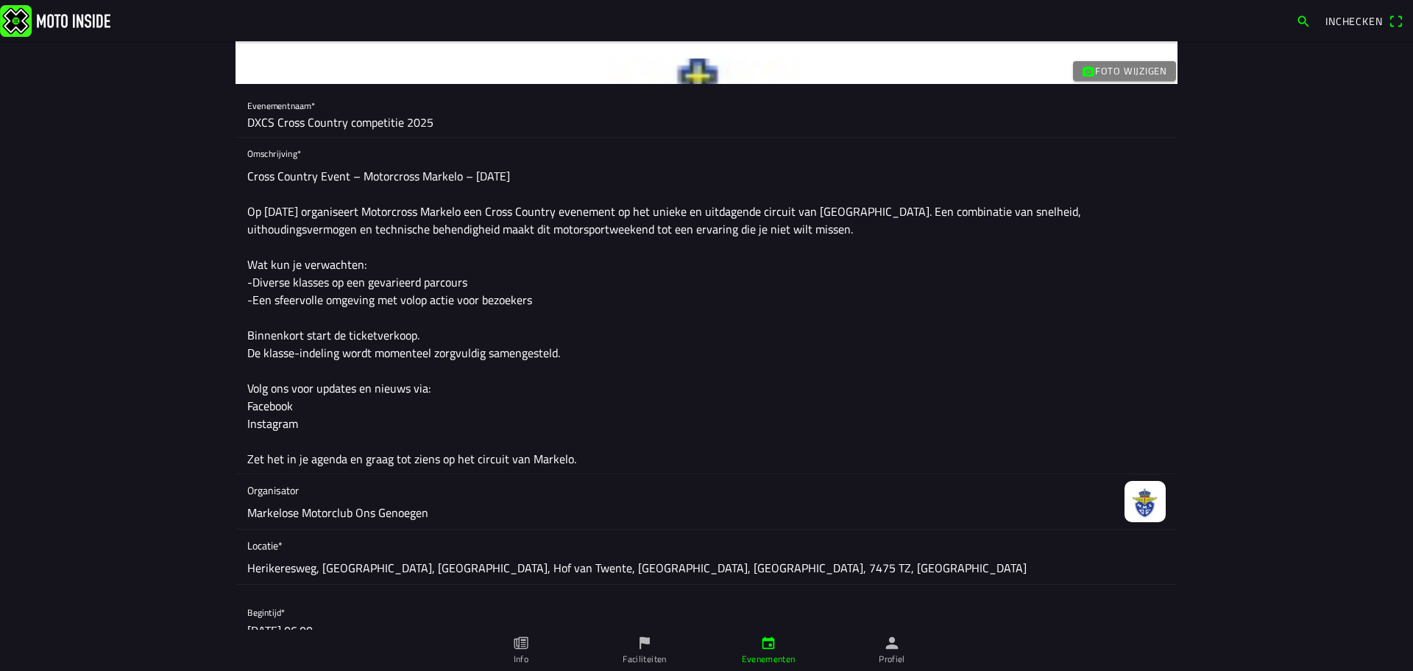
click at [241, 194] on div "Omschrijving* Cross Country Event – Motorcross Markelo – [DATE] Op [DATE] organ…" at bounding box center [707, 306] width 942 height 336
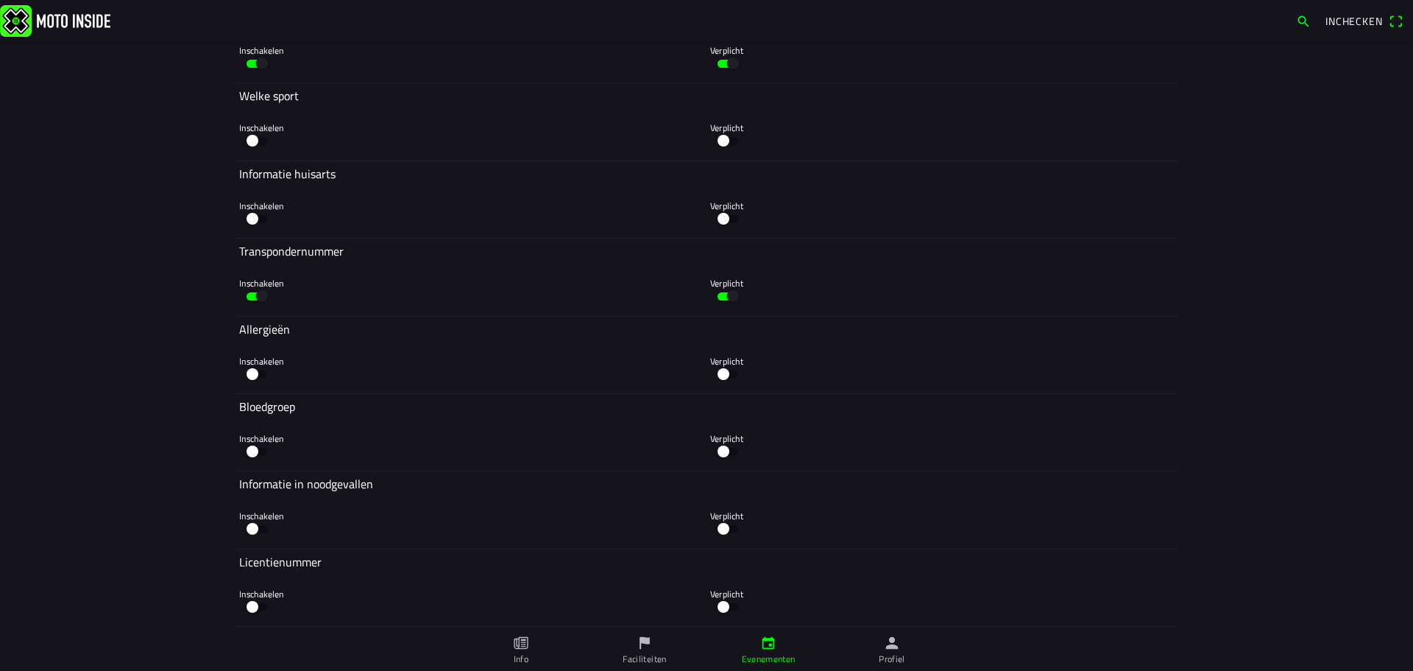
scroll to position [3123, 0]
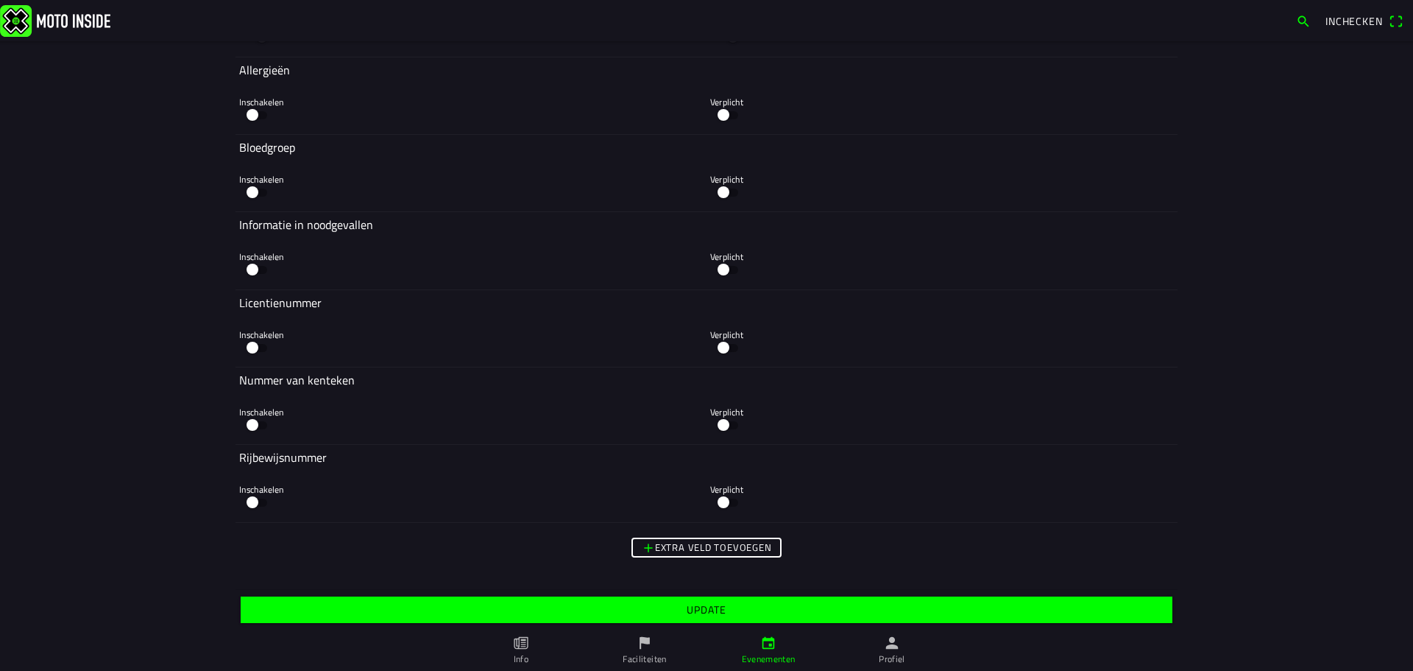
click at [0, 0] on slot "Update" at bounding box center [0, 0] width 0 height 0
